Goal: Find specific page/section: Find specific page/section

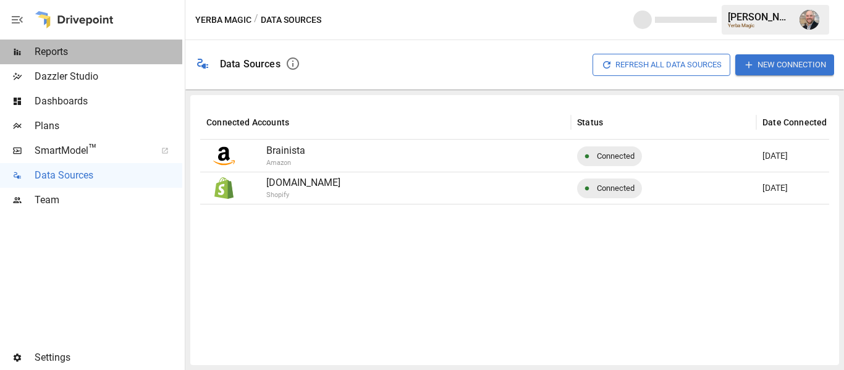
click at [86, 52] on span "Reports" at bounding box center [109, 51] width 148 height 15
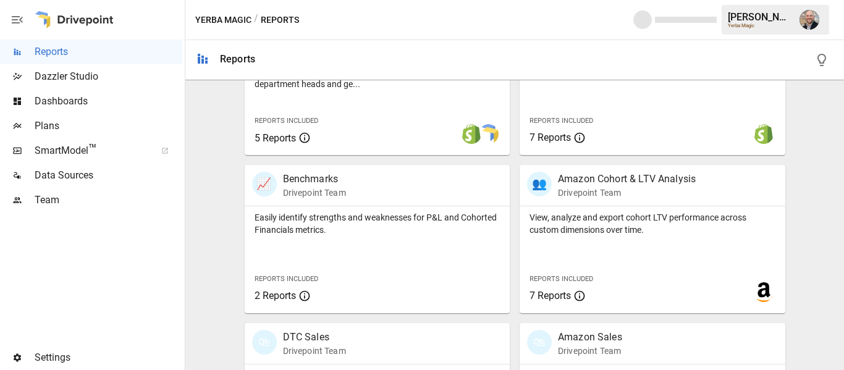
scroll to position [567, 0]
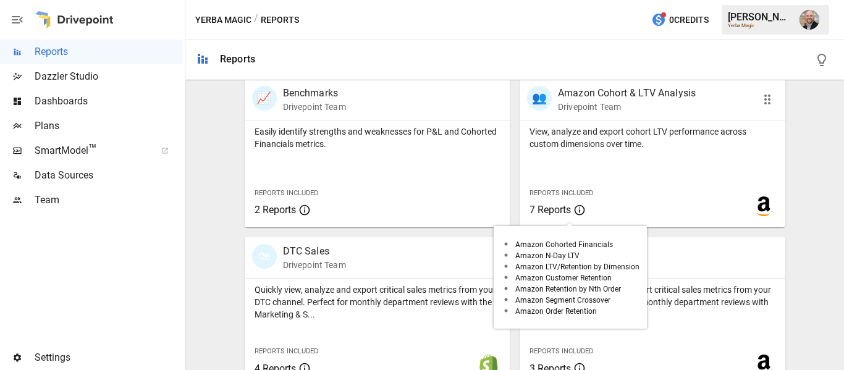
click at [582, 207] on span "7 Reports" at bounding box center [574, 210] width 91 height 15
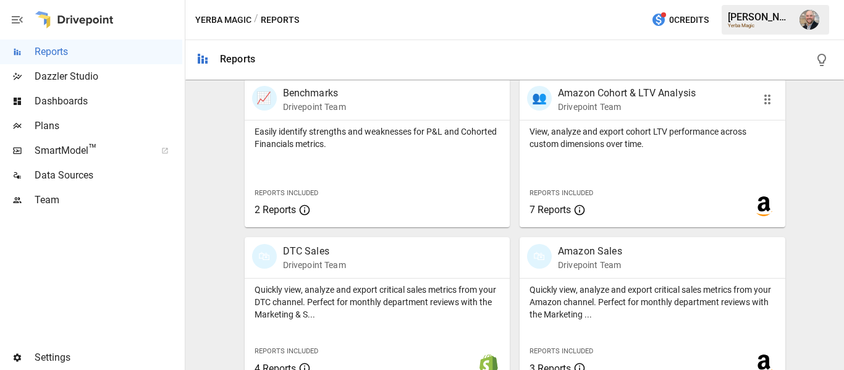
click at [579, 157] on div "View, analyze and export cohort LTV performance across custom dimensions over t…" at bounding box center [652, 173] width 266 height 107
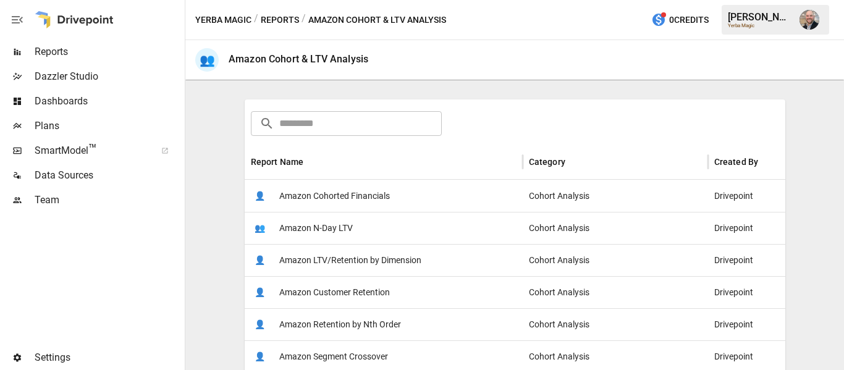
scroll to position [169, 0]
click at [342, 209] on span "Amazon Cohorted Financials" at bounding box center [334, 195] width 111 height 31
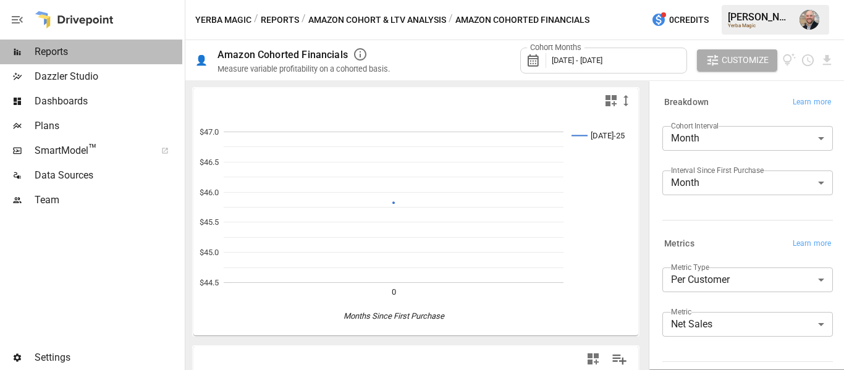
click at [99, 50] on span "Reports" at bounding box center [109, 51] width 148 height 15
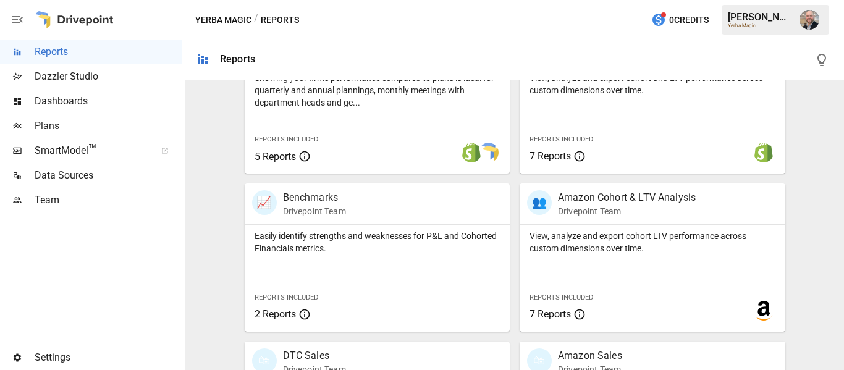
scroll to position [464, 0]
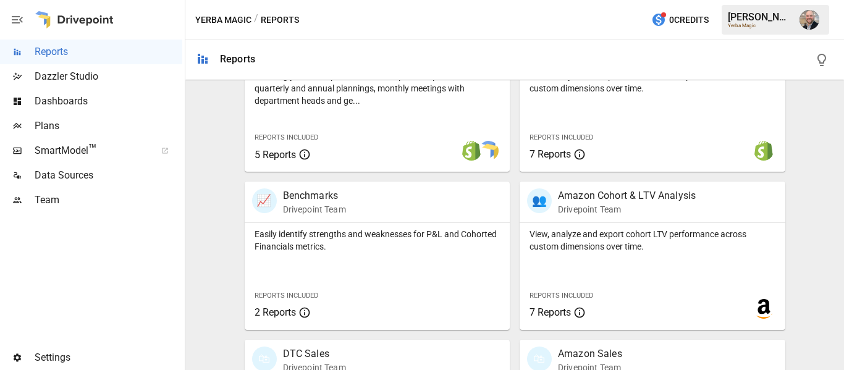
click at [694, 132] on div at bounding box center [707, 151] width 155 height 42
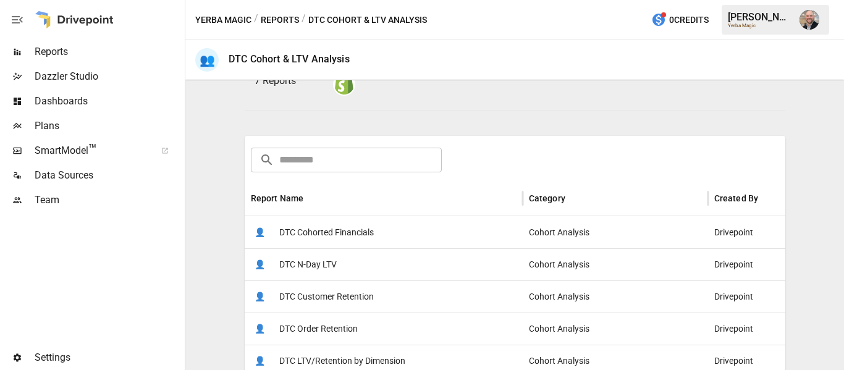
scroll to position [138, 0]
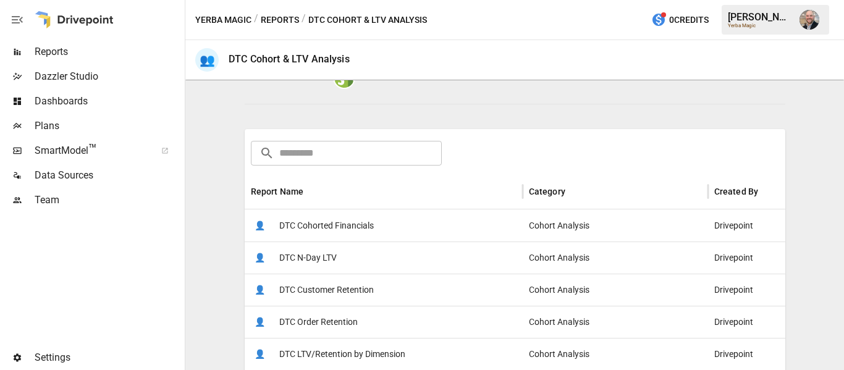
click at [383, 232] on div "👤 DTC Cohorted Financials" at bounding box center [384, 225] width 278 height 32
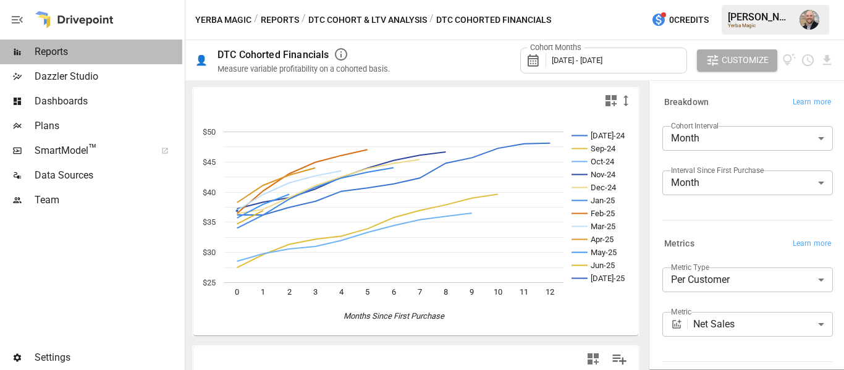
click at [69, 46] on span "Reports" at bounding box center [109, 51] width 148 height 15
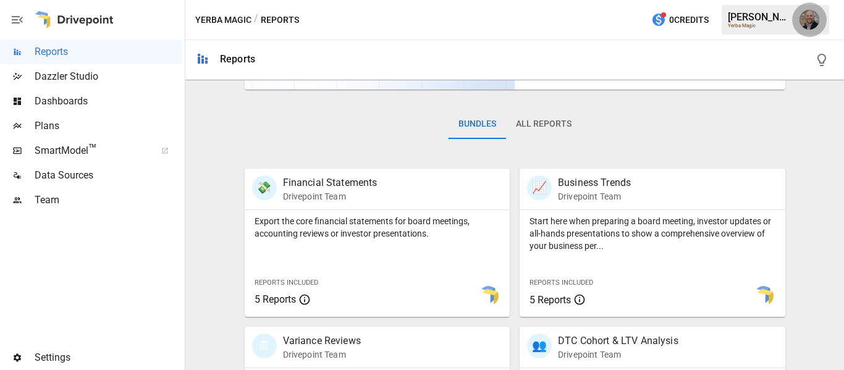
click at [817, 18] on img "Dustin Jacobson" at bounding box center [809, 20] width 20 height 20
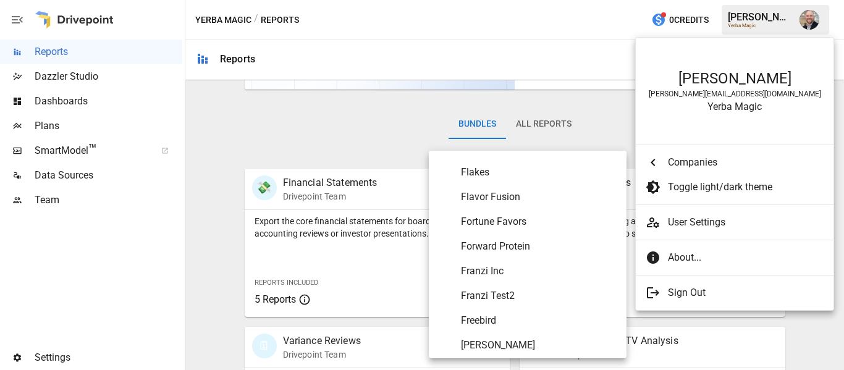
scroll to position [2318, 0]
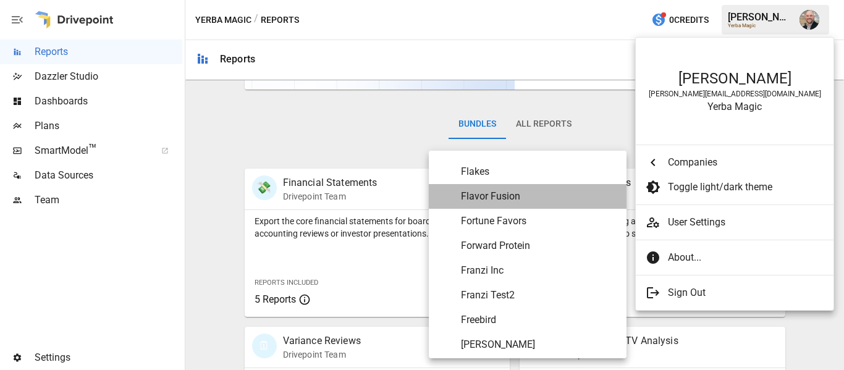
click at [519, 198] on span "Flavor Fusion" at bounding box center [539, 196] width 156 height 15
